Goal: Book appointment/travel/reservation

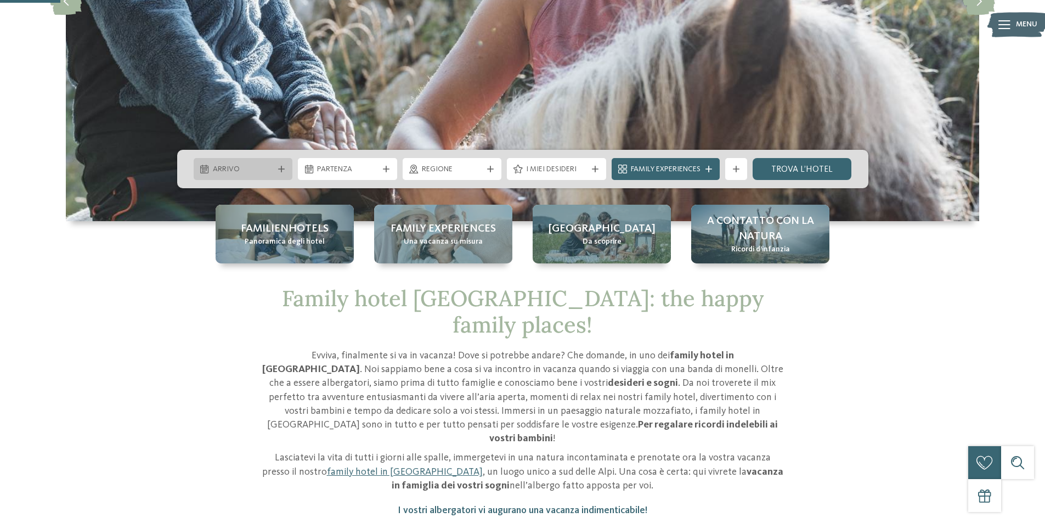
click at [267, 166] on span "Arrivo" at bounding box center [243, 169] width 61 height 11
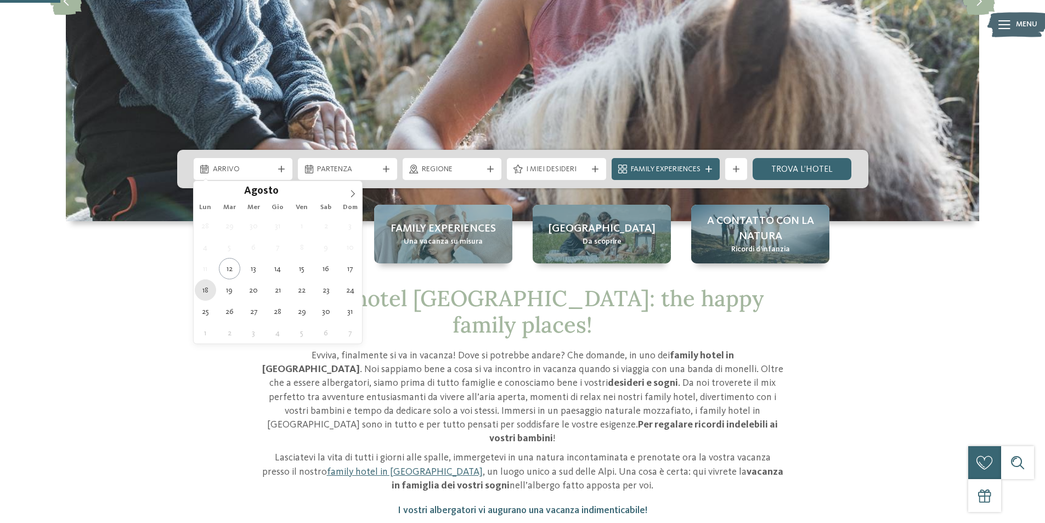
type div "18.08.2025"
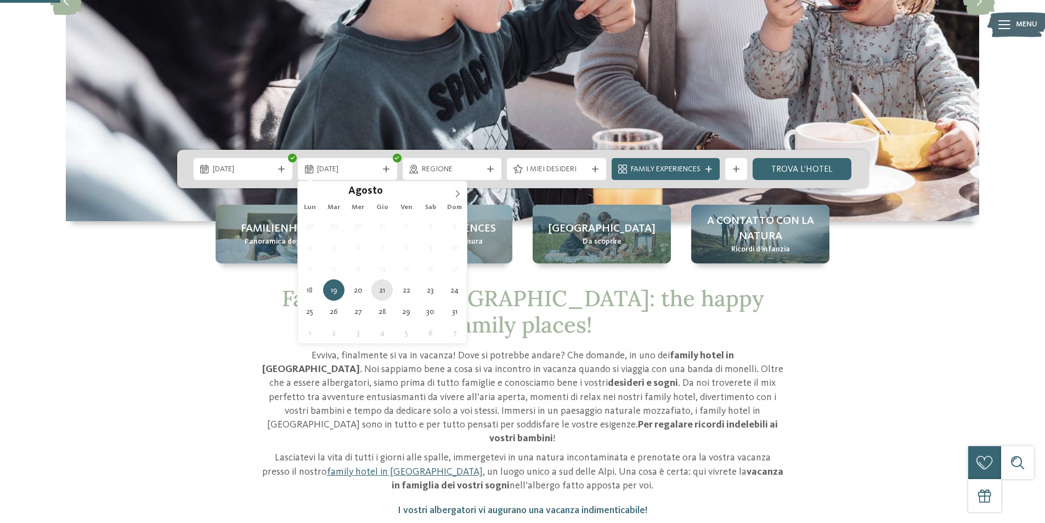
type div "21.08.2025"
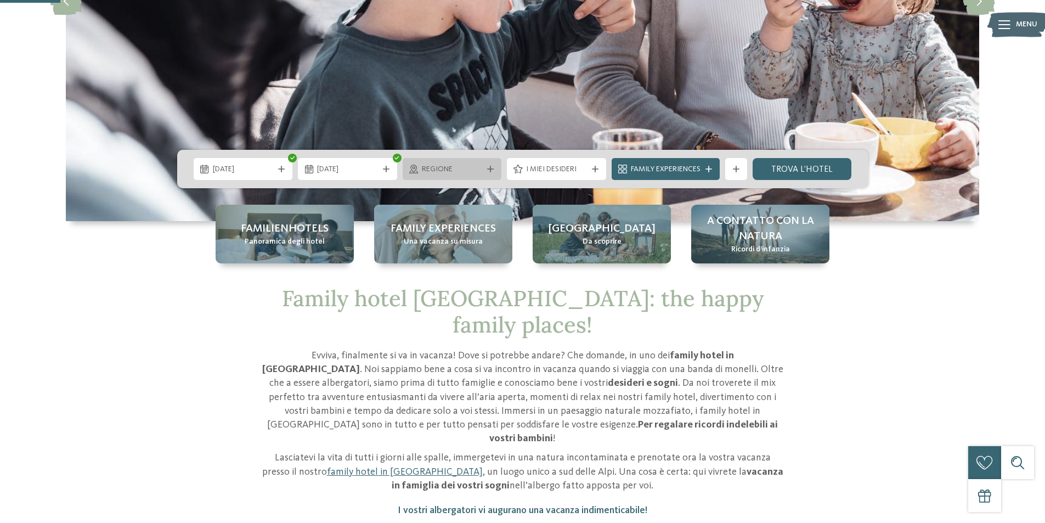
click at [479, 168] on span "Regione" at bounding box center [452, 169] width 61 height 11
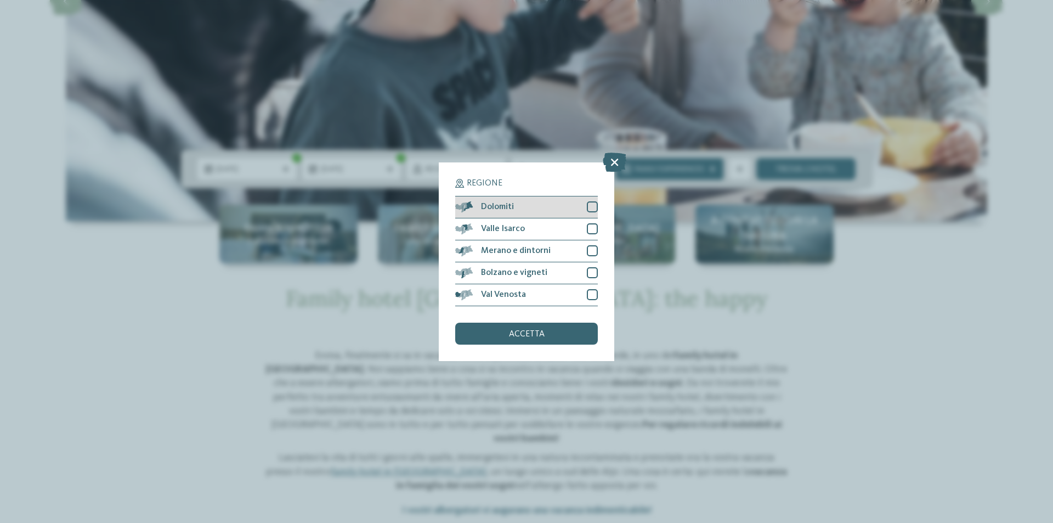
click at [595, 208] on div at bounding box center [592, 206] width 11 height 11
click at [546, 330] on div "accetta" at bounding box center [526, 333] width 143 height 22
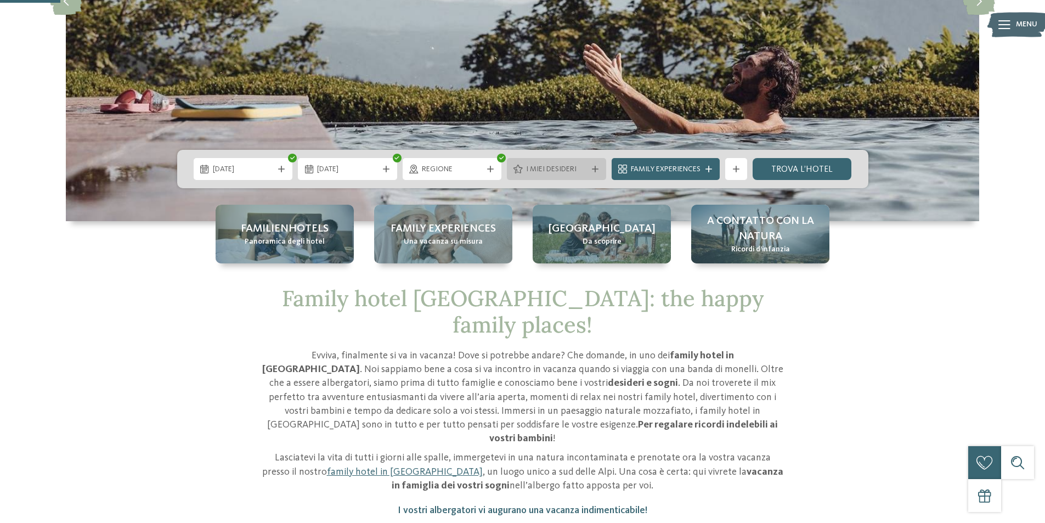
click at [587, 171] on div "I miei desideri" at bounding box center [556, 169] width 66 height 12
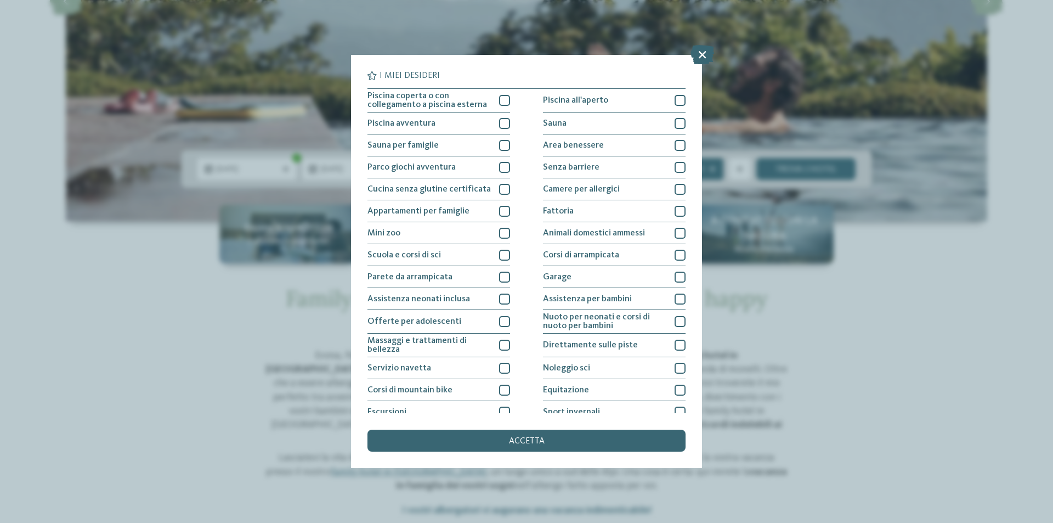
click at [912, 269] on div "I miei desideri Piscina coperta o con collegamento a piscina esterna Piscina al…" at bounding box center [526, 261] width 1053 height 523
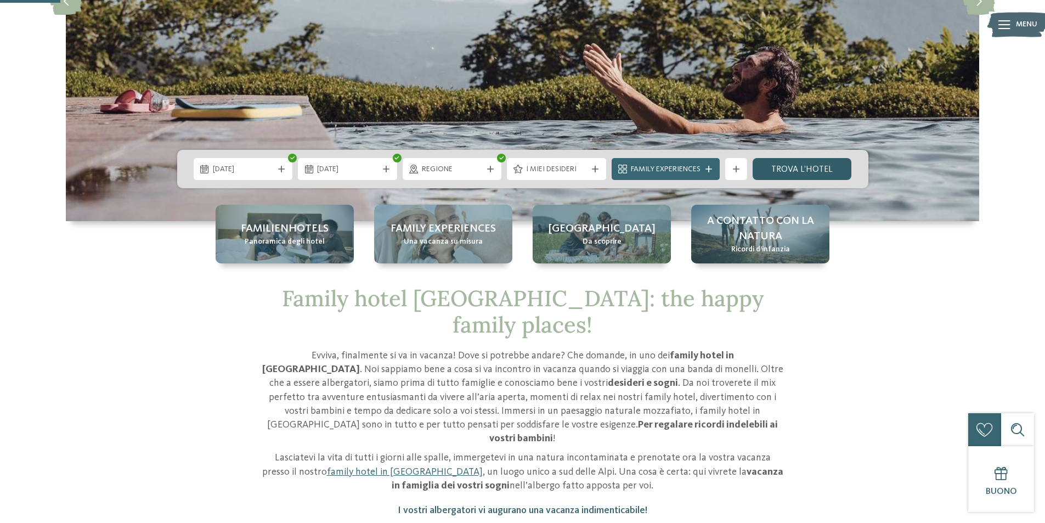
click at [796, 167] on link "trova l’hotel" at bounding box center [801, 169] width 99 height 22
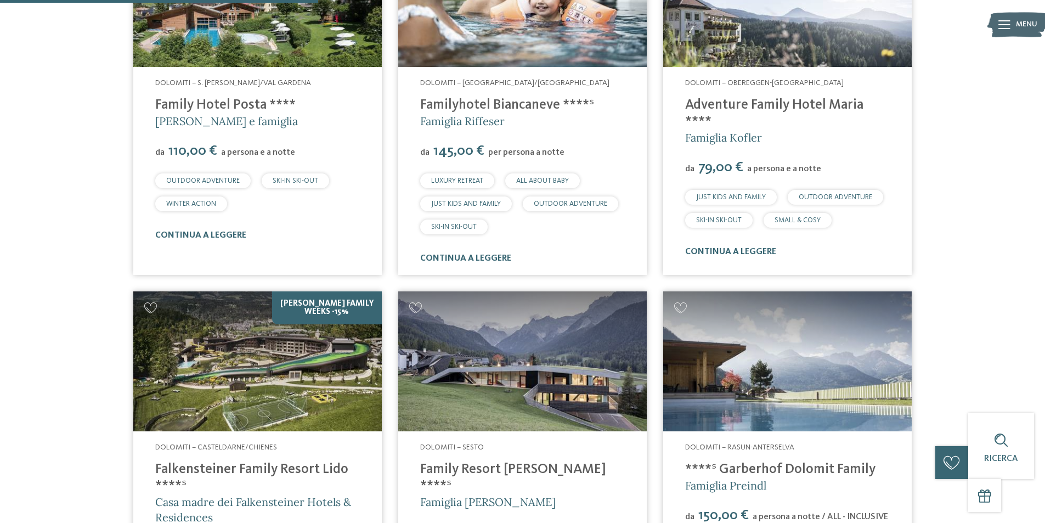
scroll to position [634, 0]
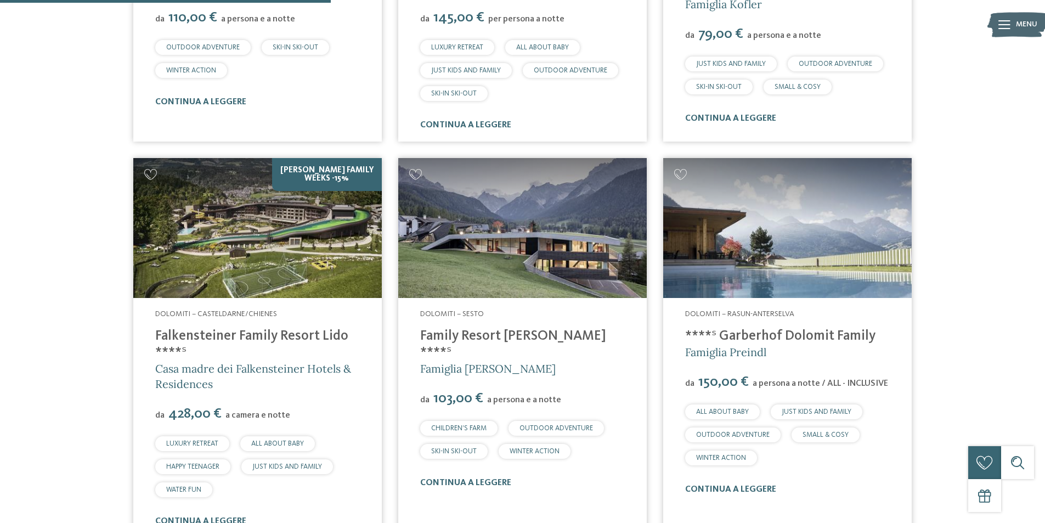
click at [343, 238] on img at bounding box center [257, 228] width 248 height 140
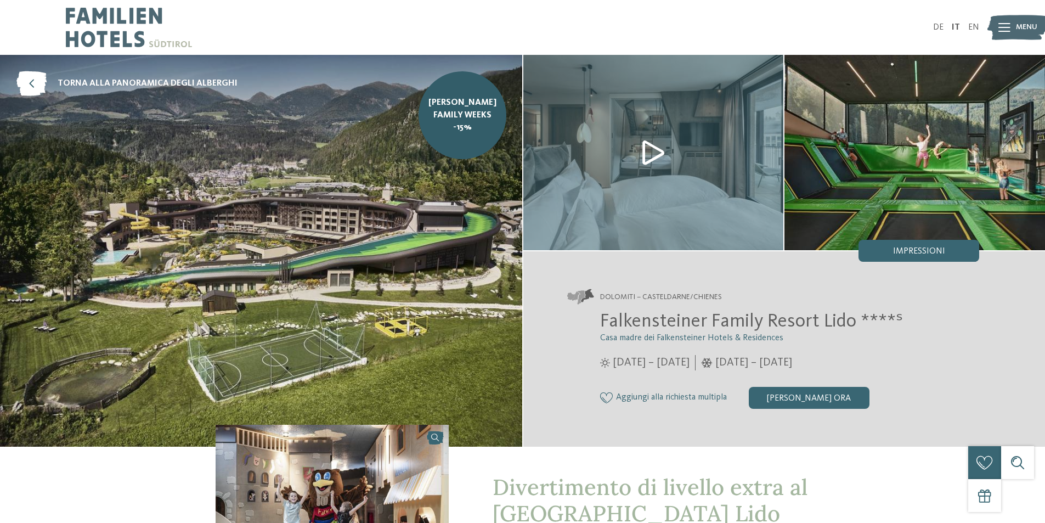
click at [383, 279] on img at bounding box center [261, 250] width 522 height 391
click at [1016, 26] on span "Menu" at bounding box center [1025, 27] width 21 height 11
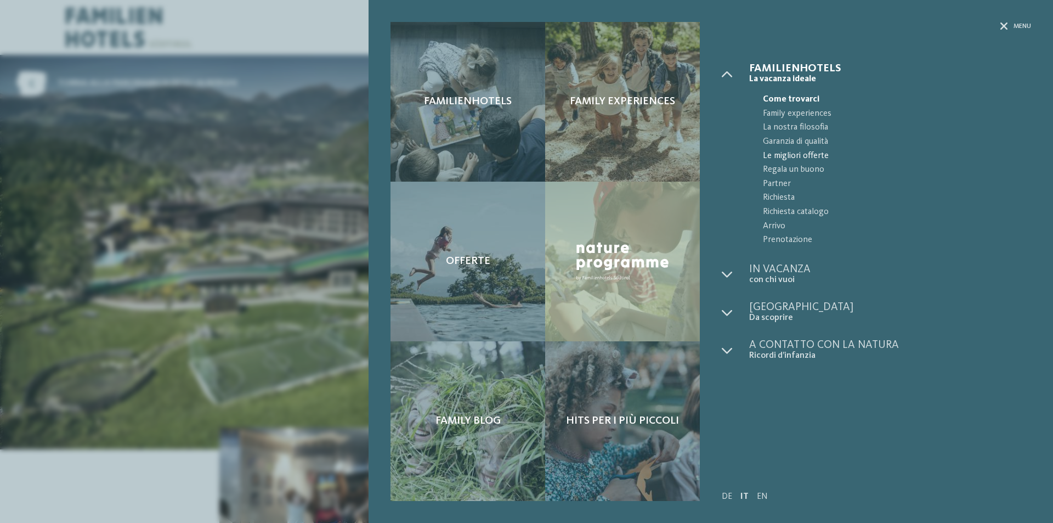
click at [882, 156] on span "Le migliori offerte" at bounding box center [897, 156] width 268 height 14
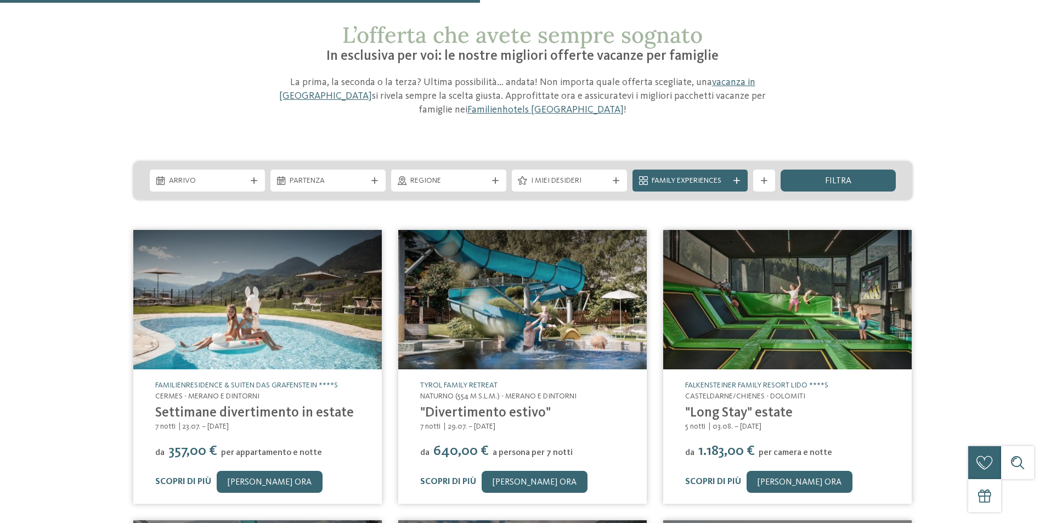
scroll to position [439, 0]
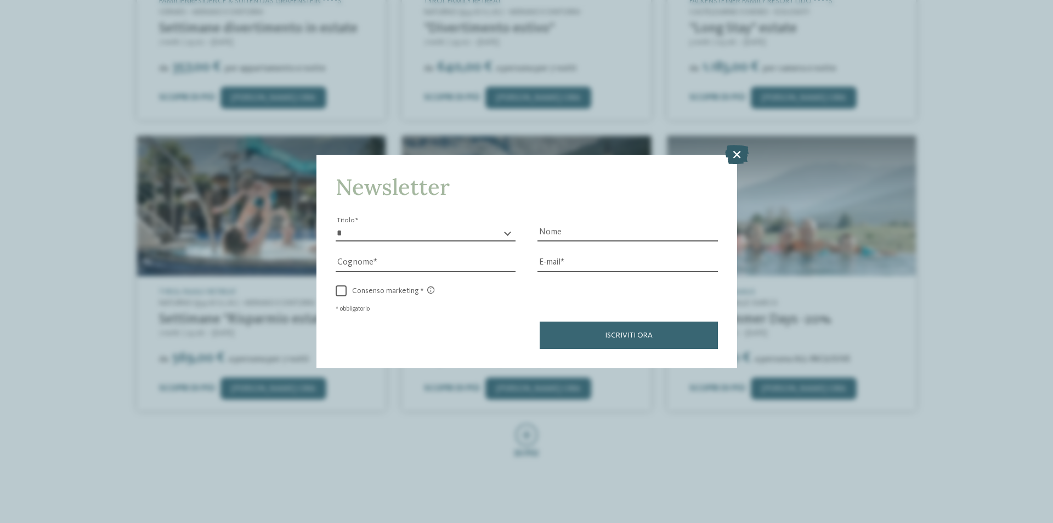
click at [740, 152] on icon at bounding box center [737, 154] width 24 height 19
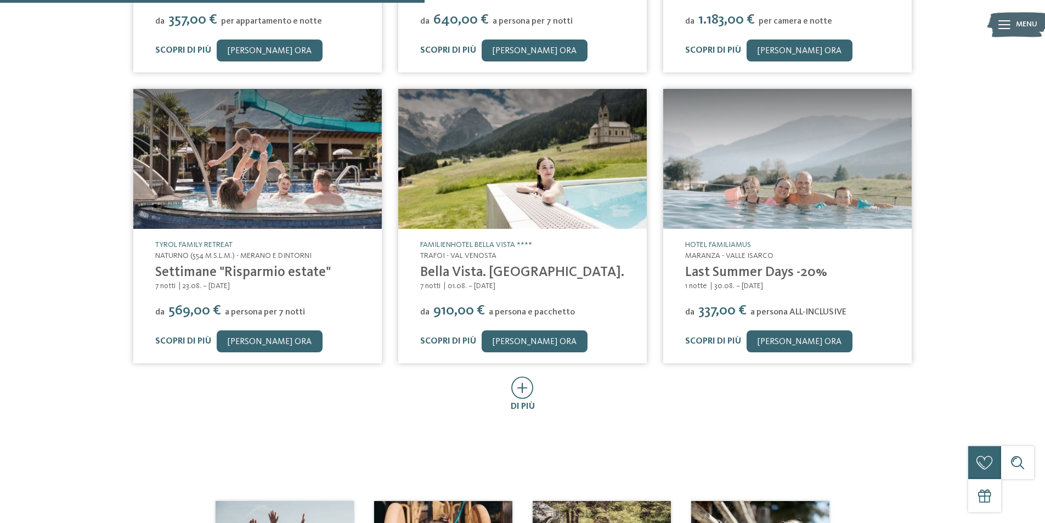
scroll to position [384, 0]
